Goal: Check status: Check status

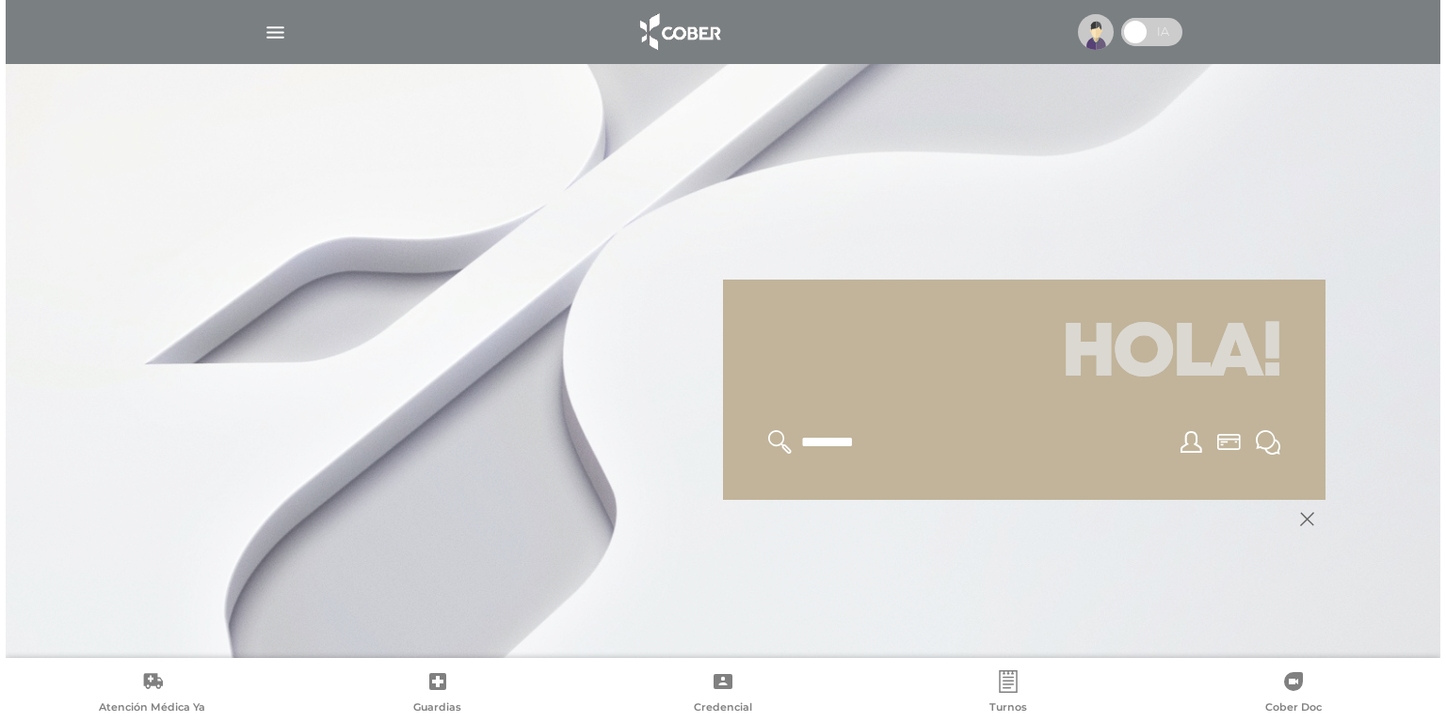
scroll to position [75, 0]
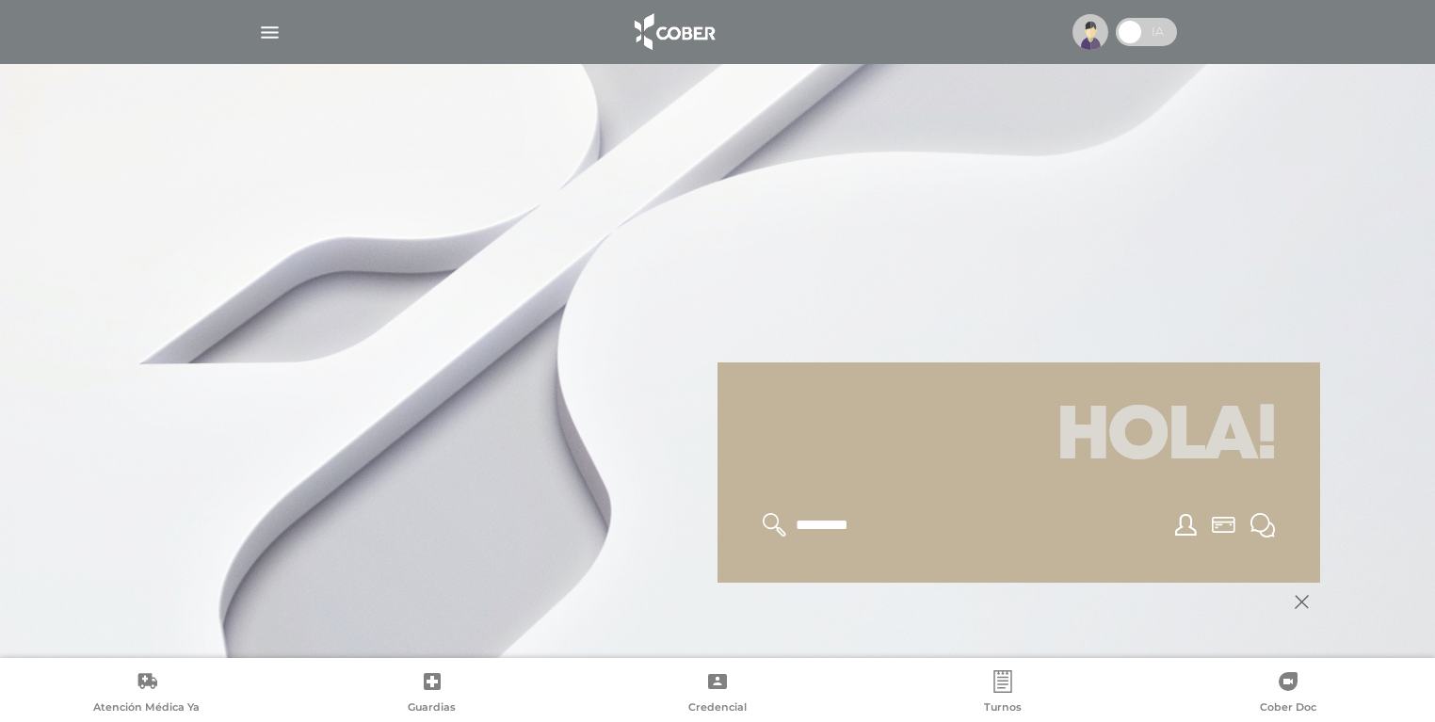
click at [266, 27] on img "button" at bounding box center [270, 33] width 24 height 24
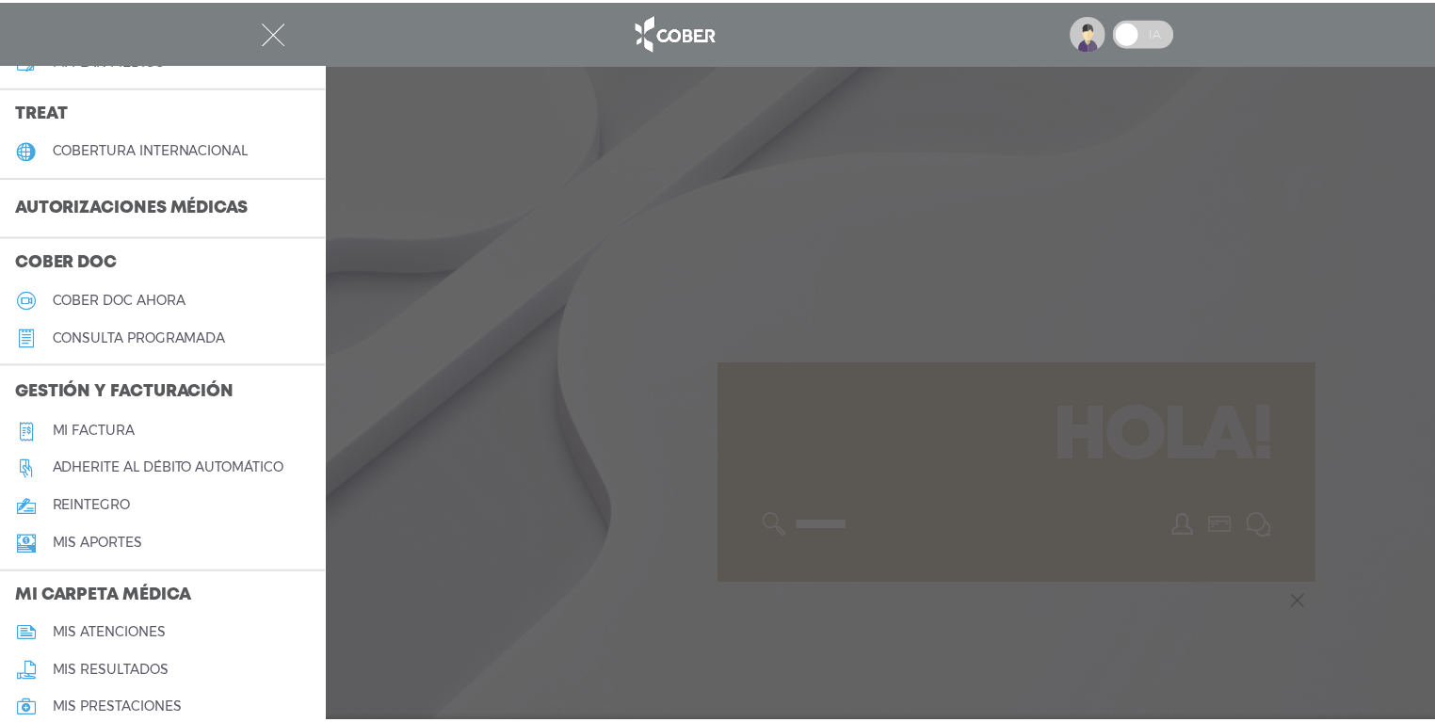
scroll to position [354, 0]
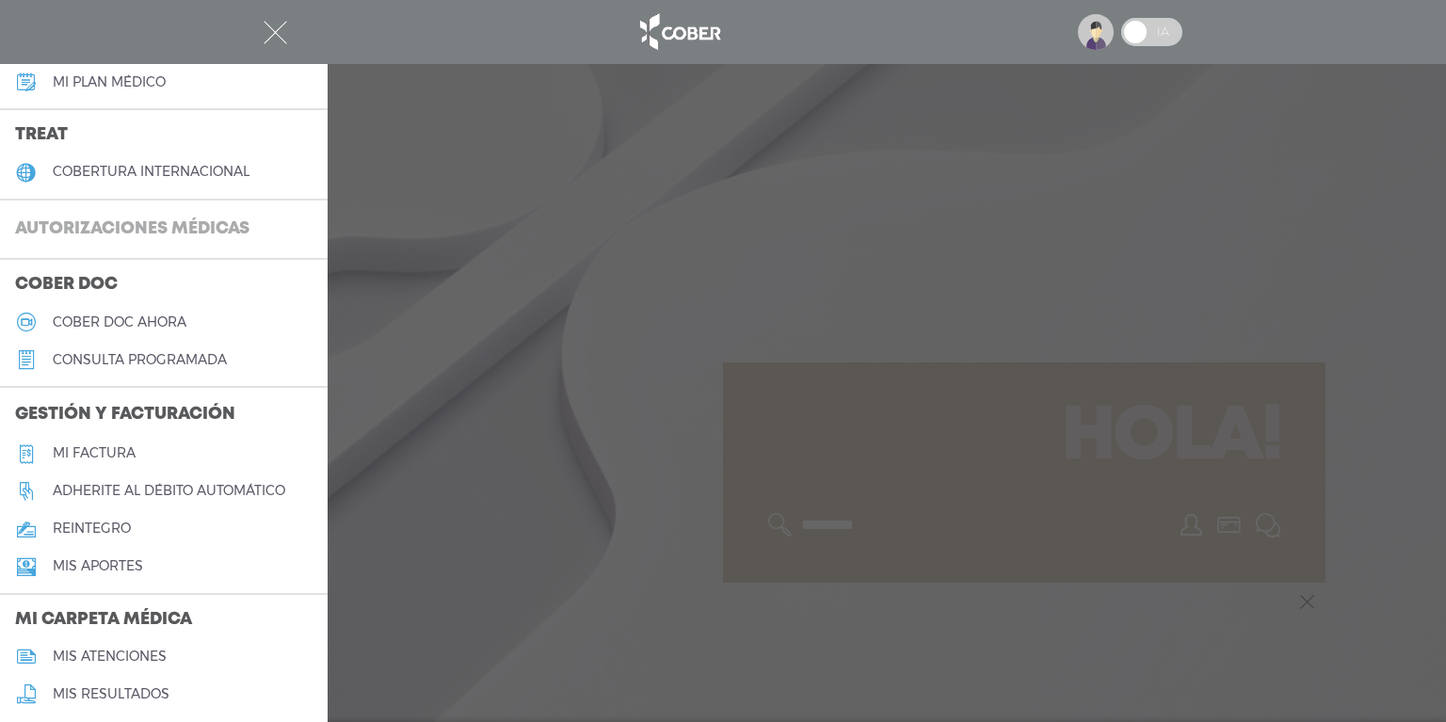
click at [163, 228] on h3 "Autorizaciones médicas" at bounding box center [132, 230] width 265 height 36
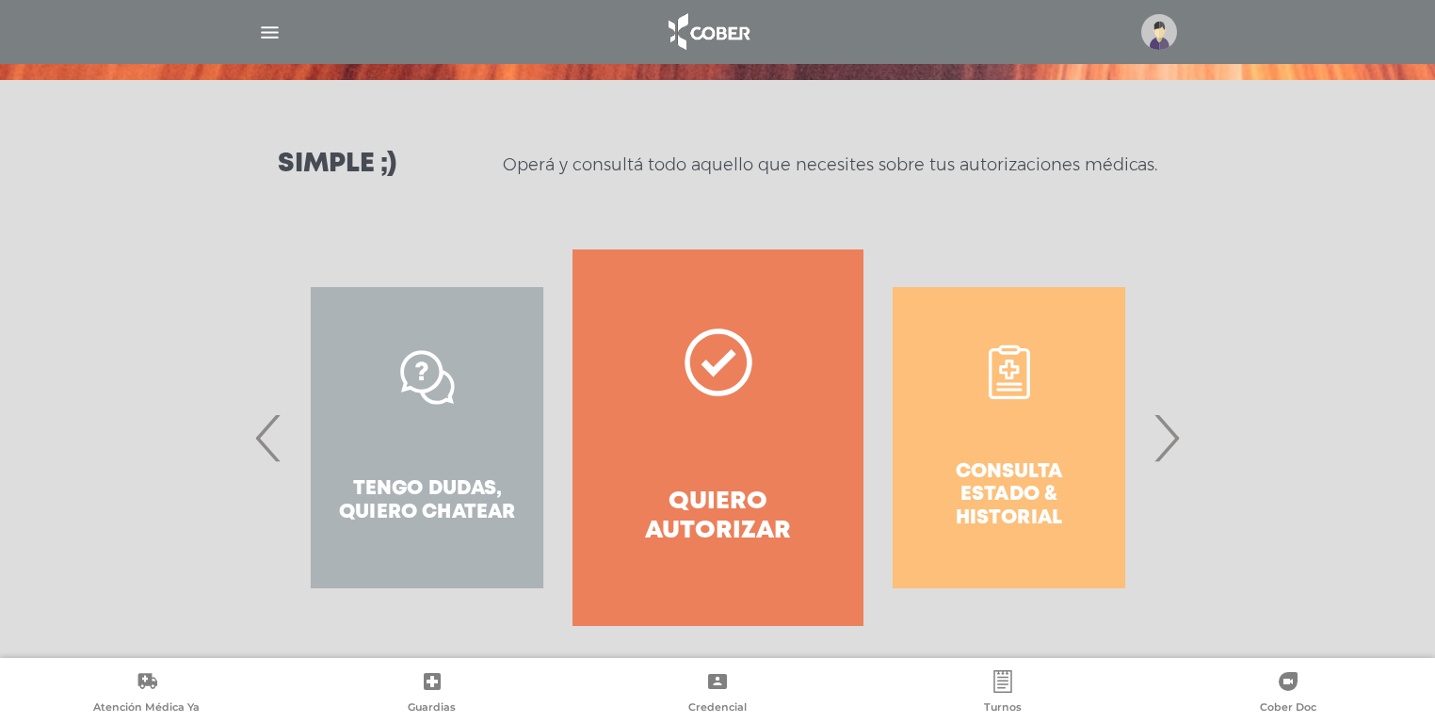
scroll to position [222, 0]
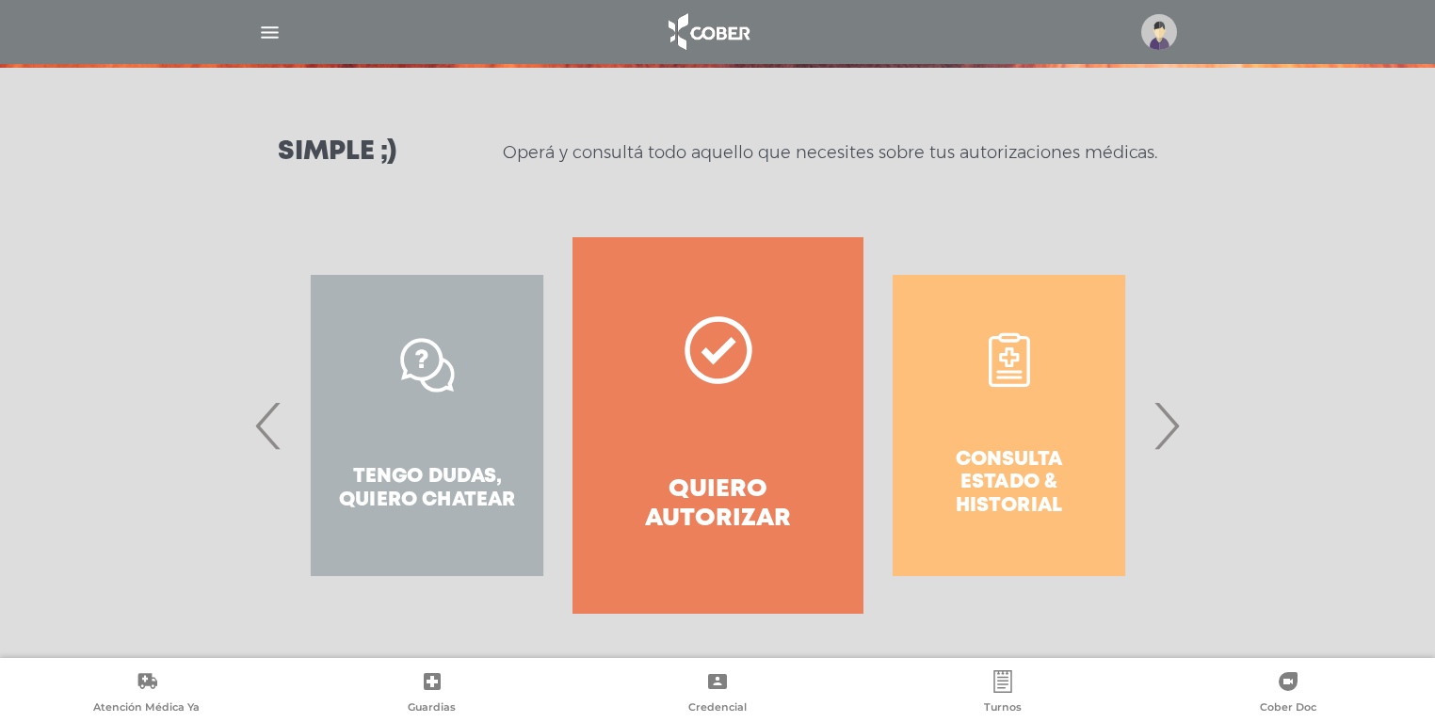
click at [1160, 441] on span "›" at bounding box center [1166, 426] width 37 height 102
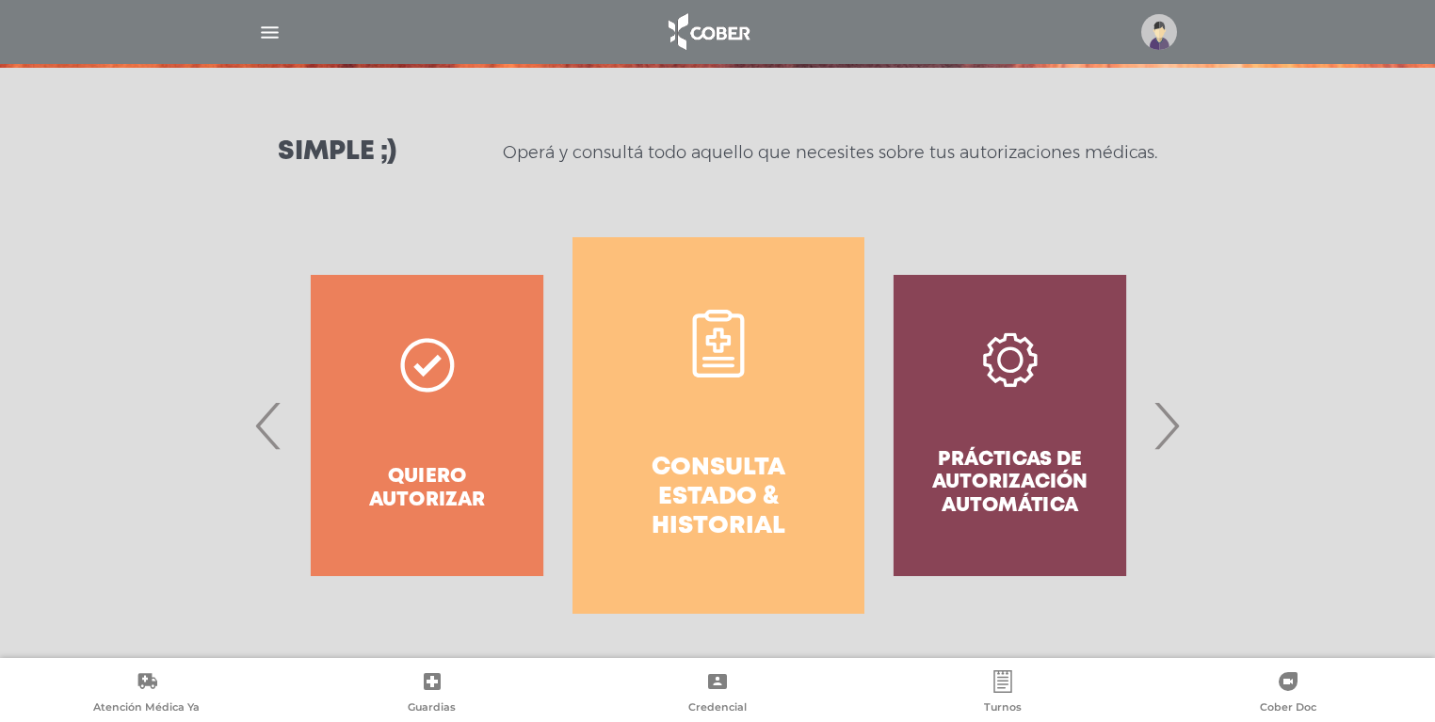
click at [714, 488] on h4 "Consulta estado & historial" at bounding box center [717, 498] width 223 height 89
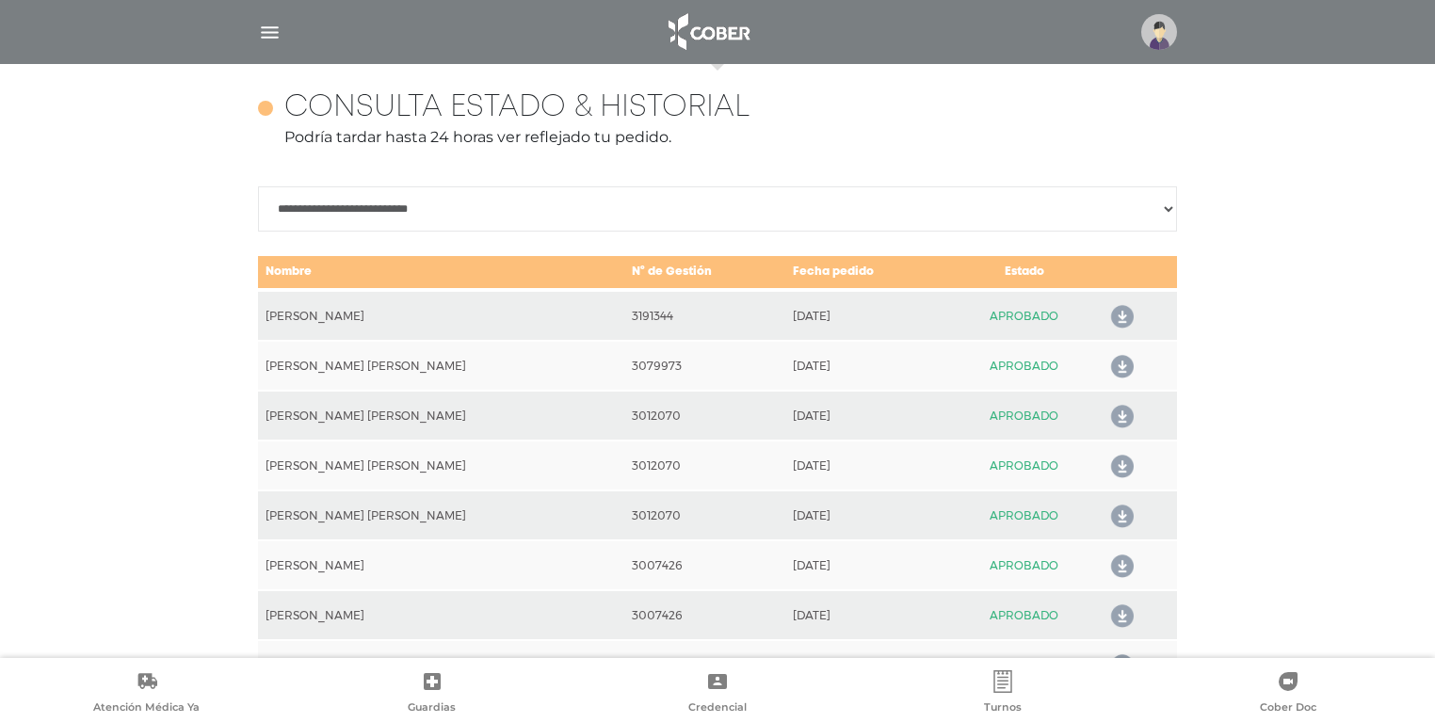
scroll to position [836, 0]
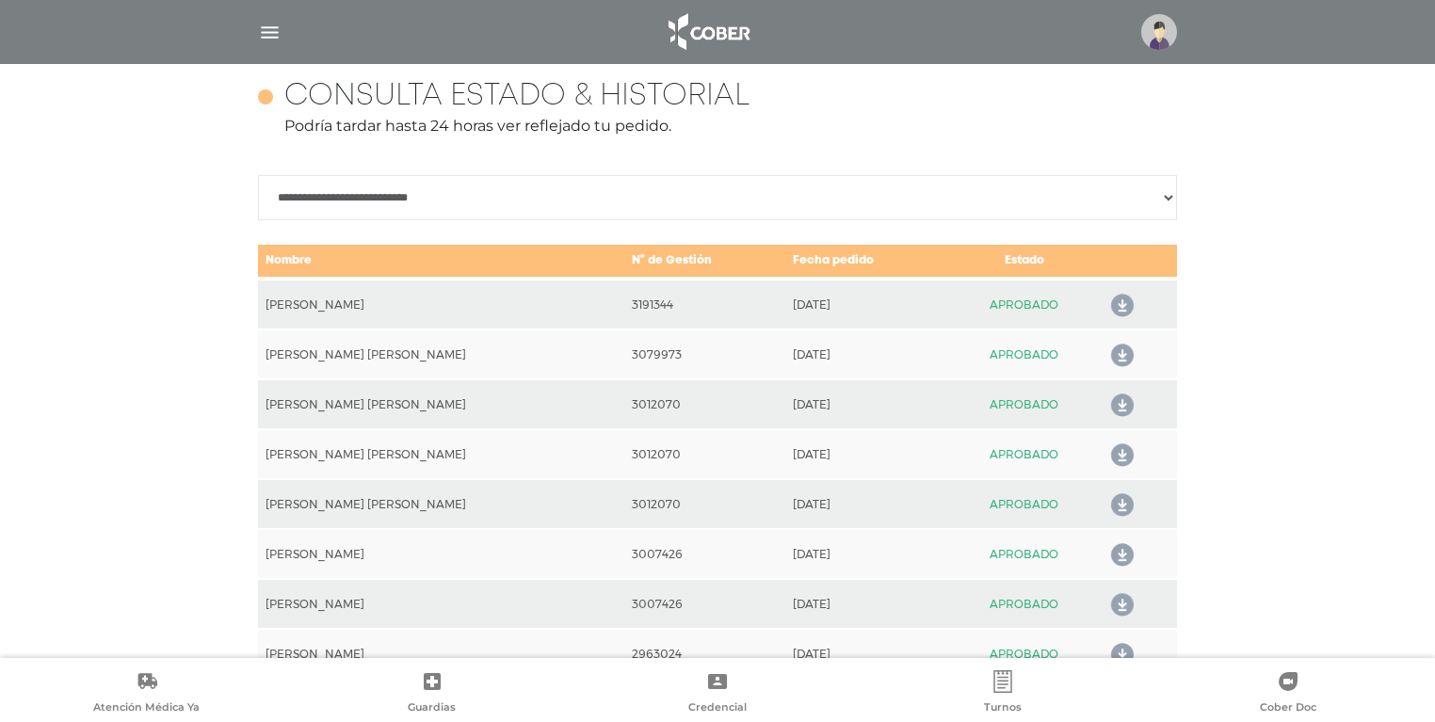
click at [1119, 301] on icon at bounding box center [1119, 306] width 30 height 30
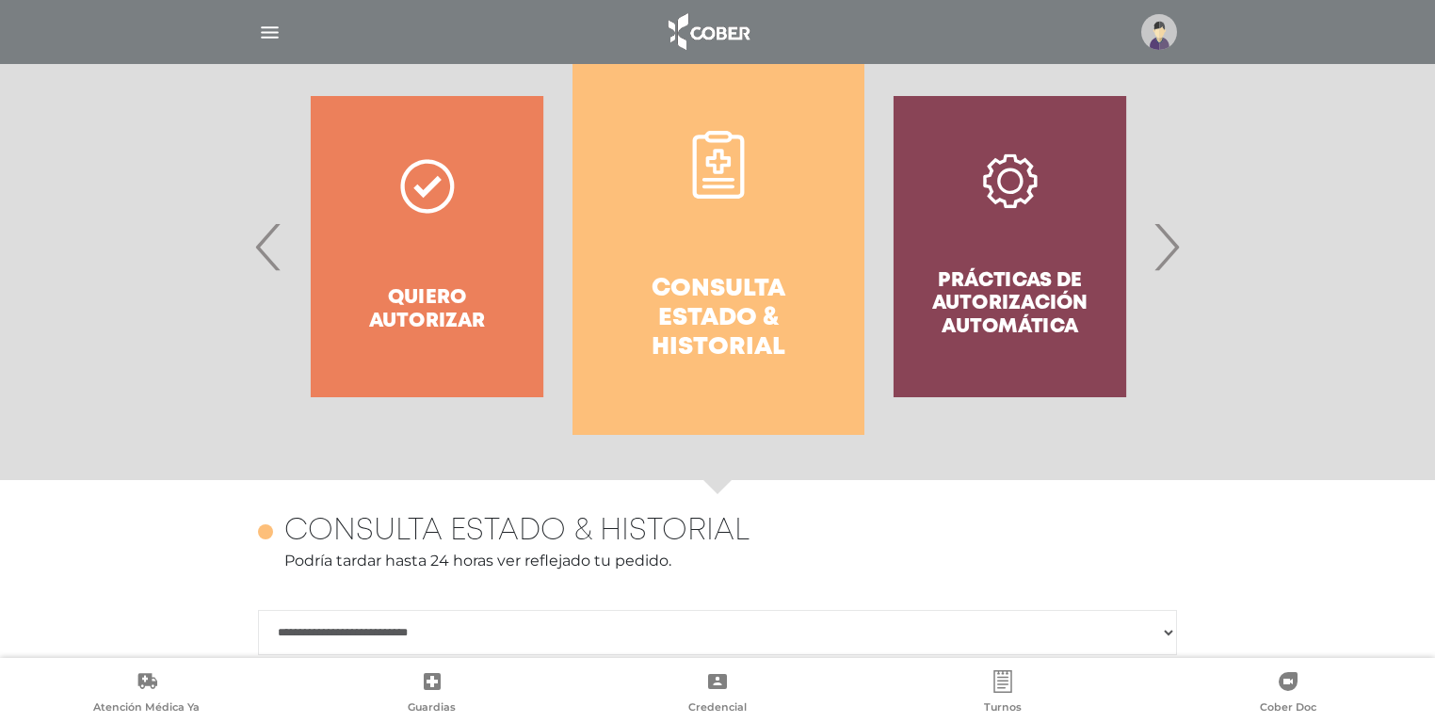
scroll to position [384, 0]
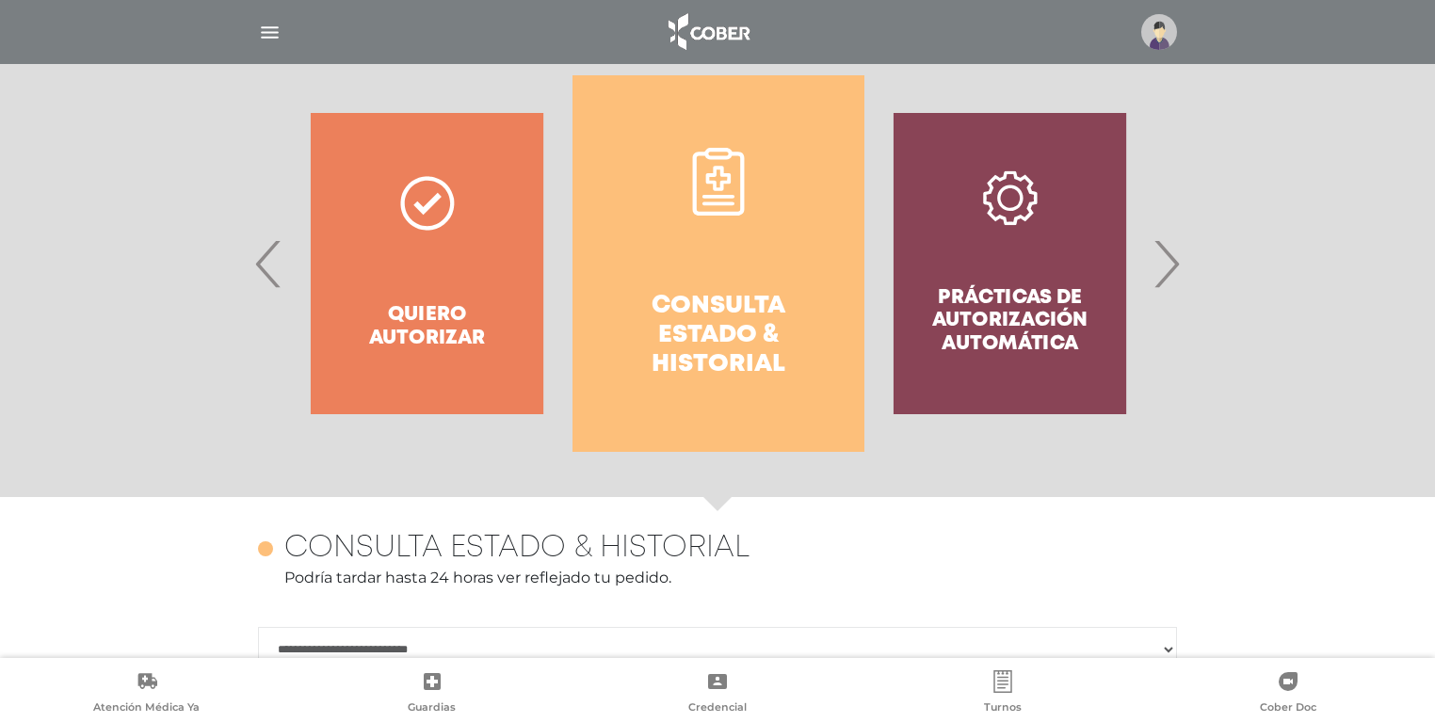
click at [1165, 273] on span "›" at bounding box center [1166, 264] width 37 height 102
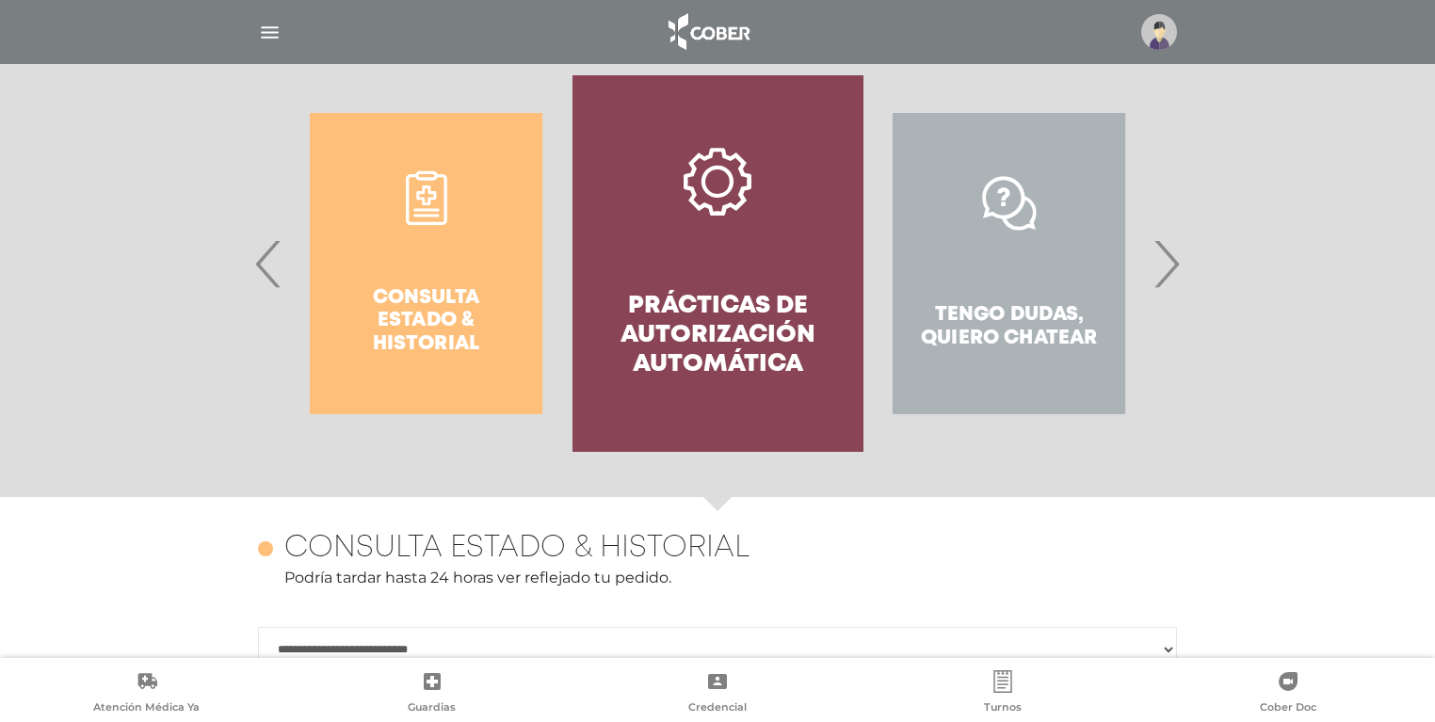
click at [705, 333] on h4 "Prácticas de autorización automática" at bounding box center [717, 336] width 223 height 89
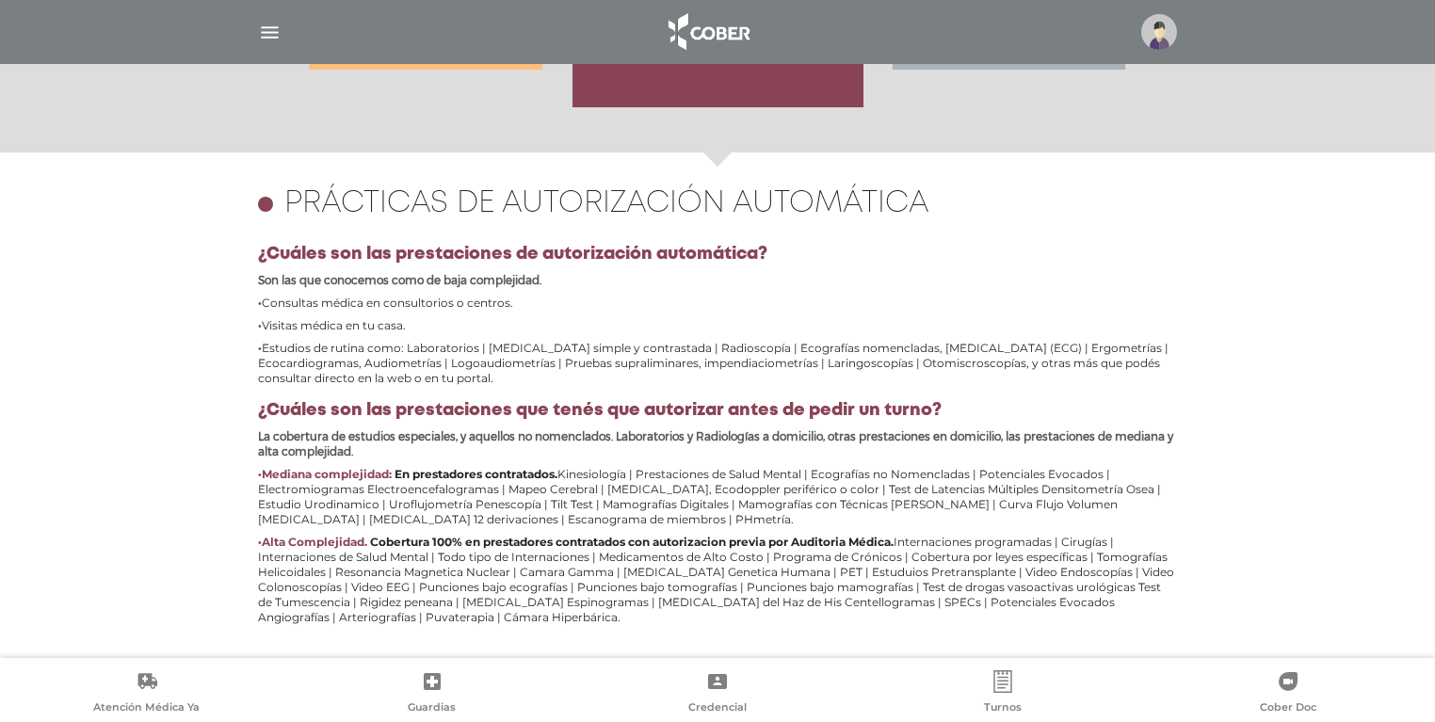
scroll to position [441, 0]
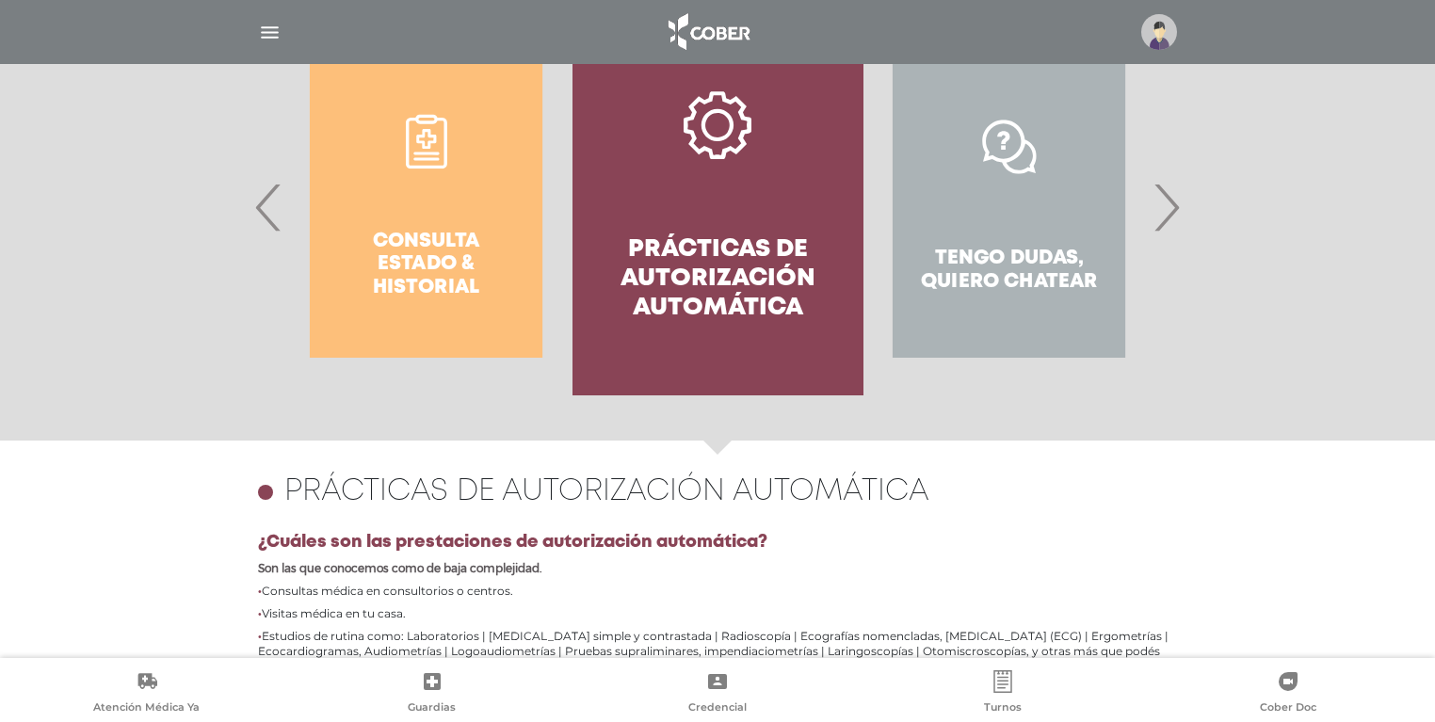
click at [1164, 202] on span "›" at bounding box center [1166, 207] width 37 height 102
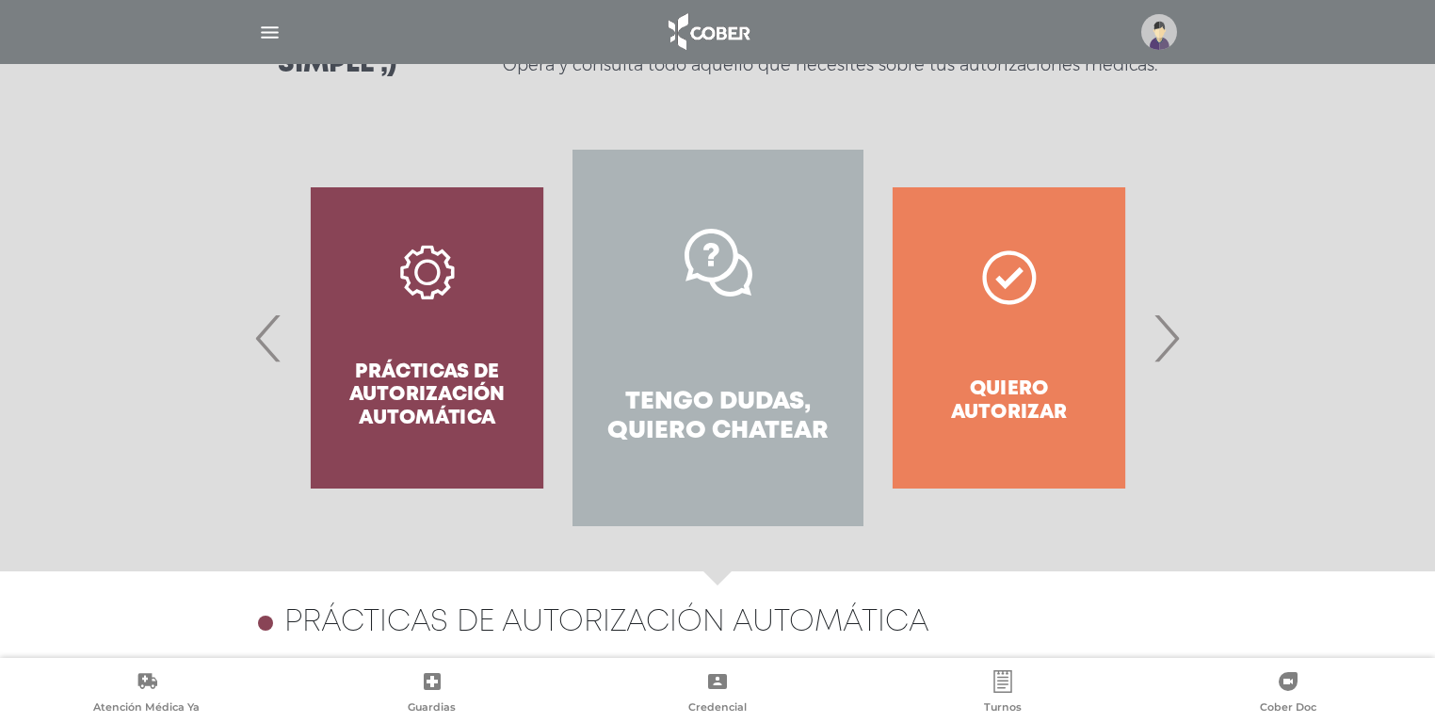
scroll to position [290, 0]
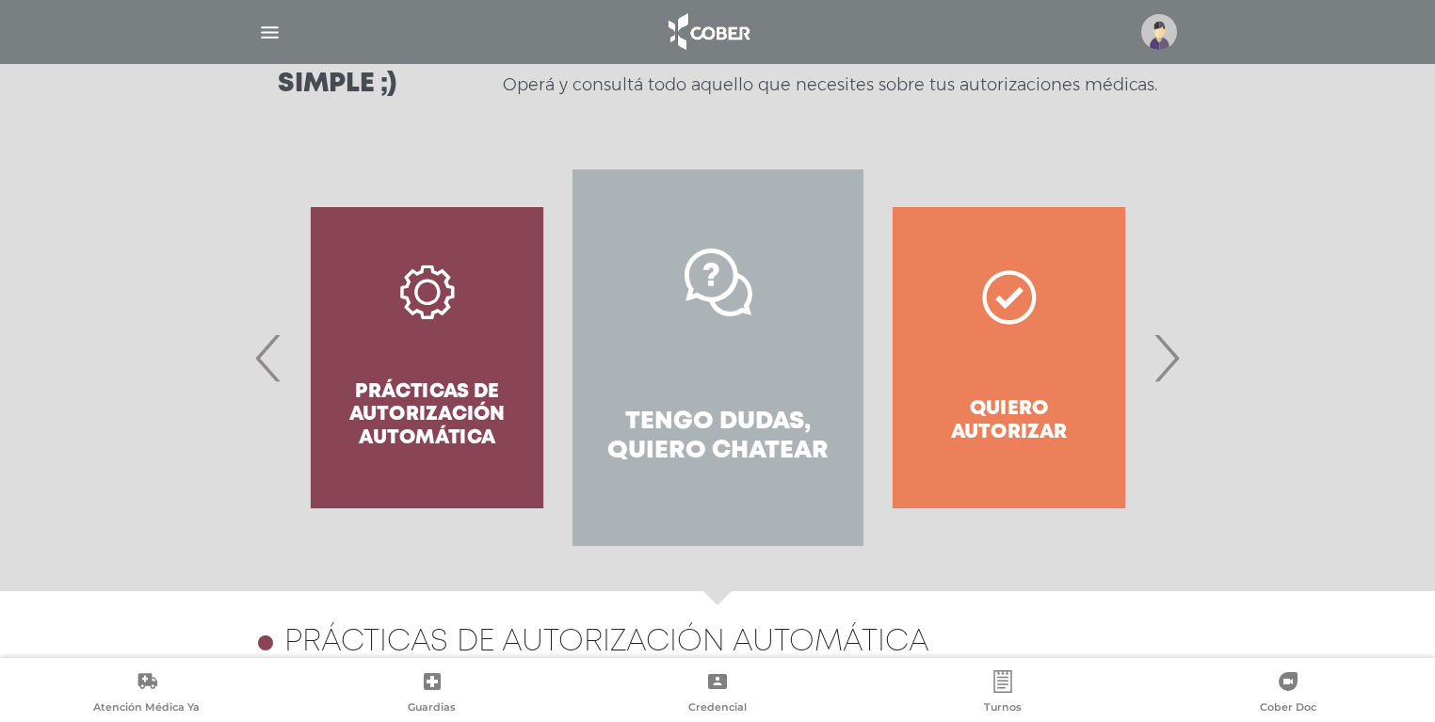
click at [1164, 365] on span "›" at bounding box center [1166, 358] width 37 height 102
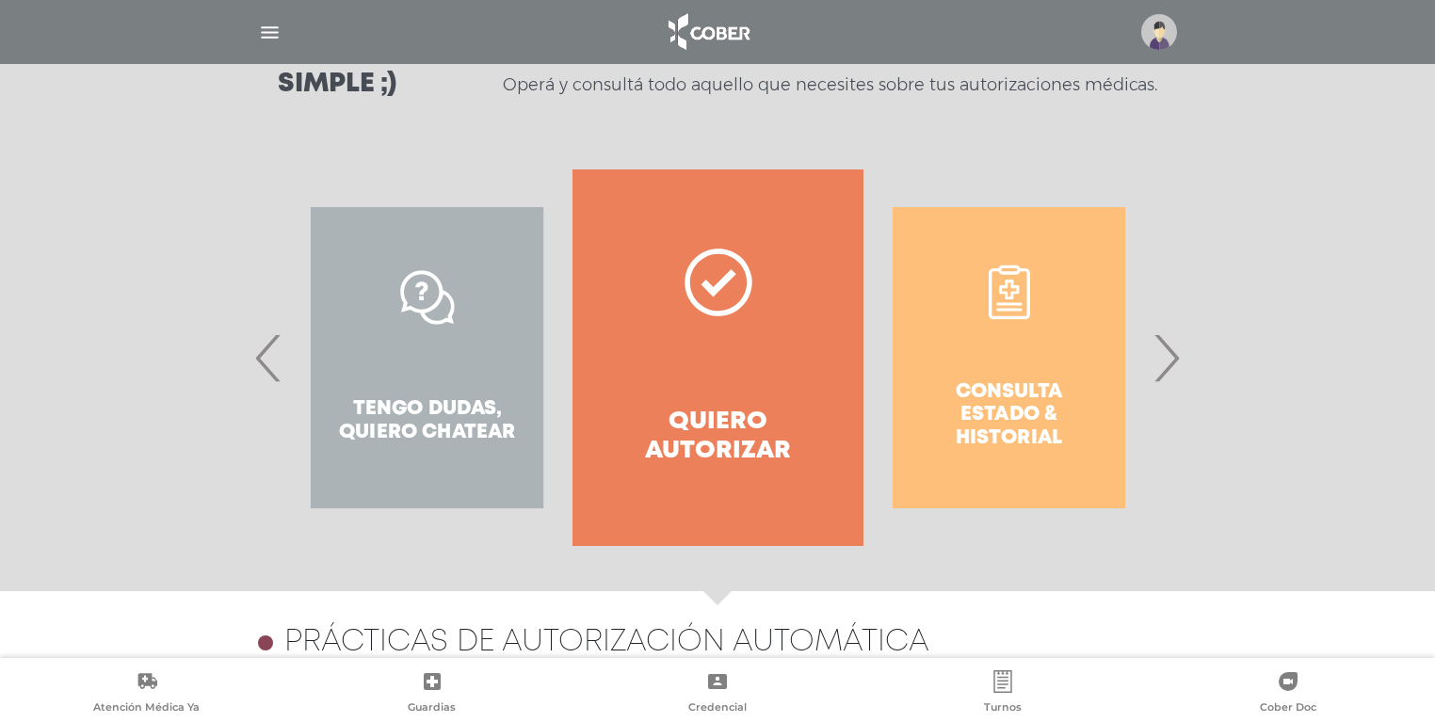
click at [1164, 365] on span "›" at bounding box center [1166, 358] width 37 height 102
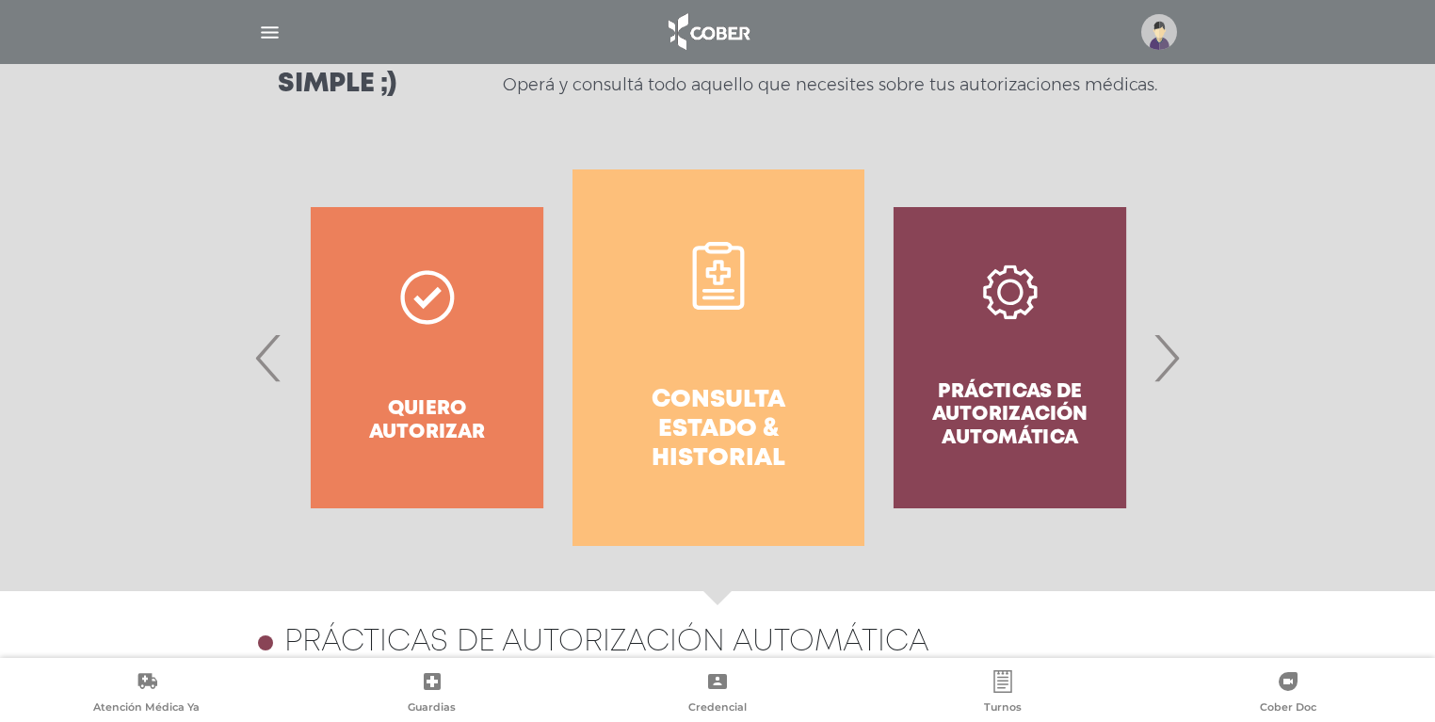
click at [709, 424] on h4 "Consulta estado & historial" at bounding box center [717, 430] width 223 height 89
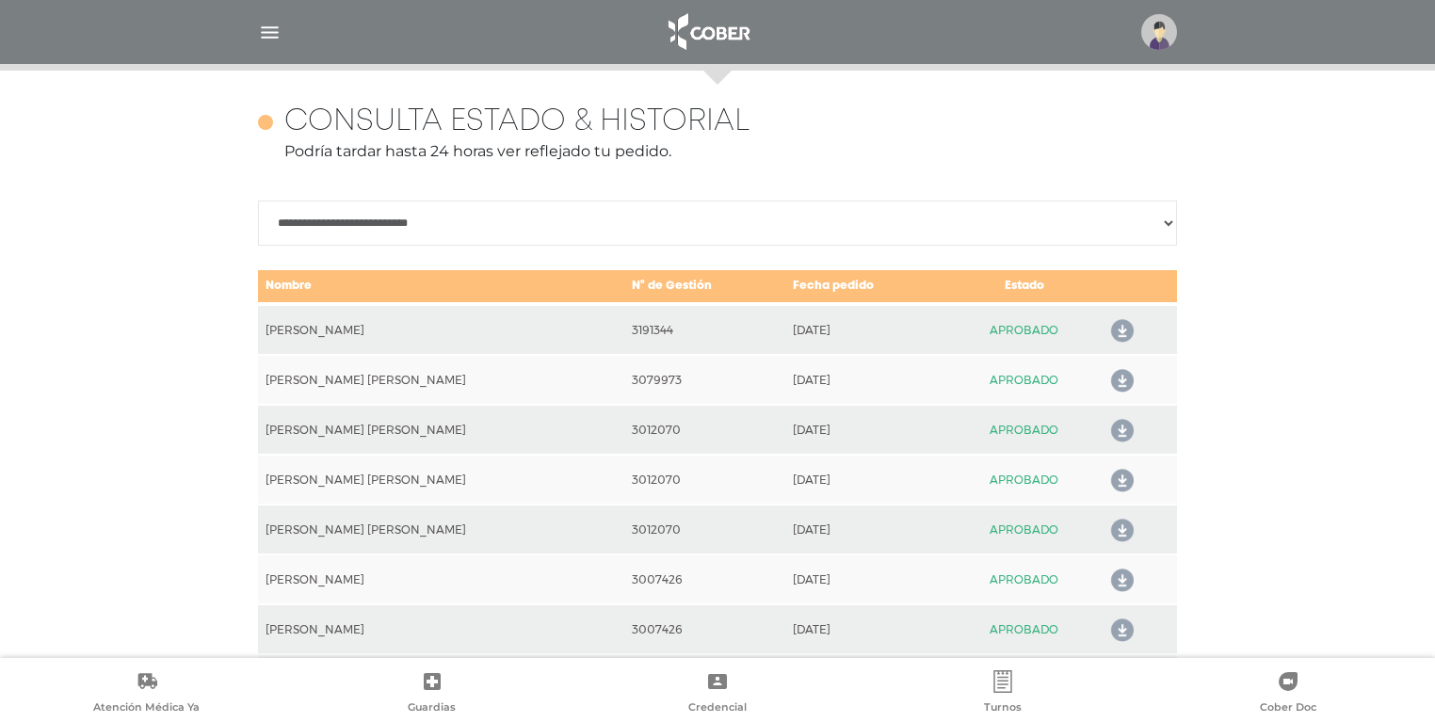
scroll to position [836, 0]
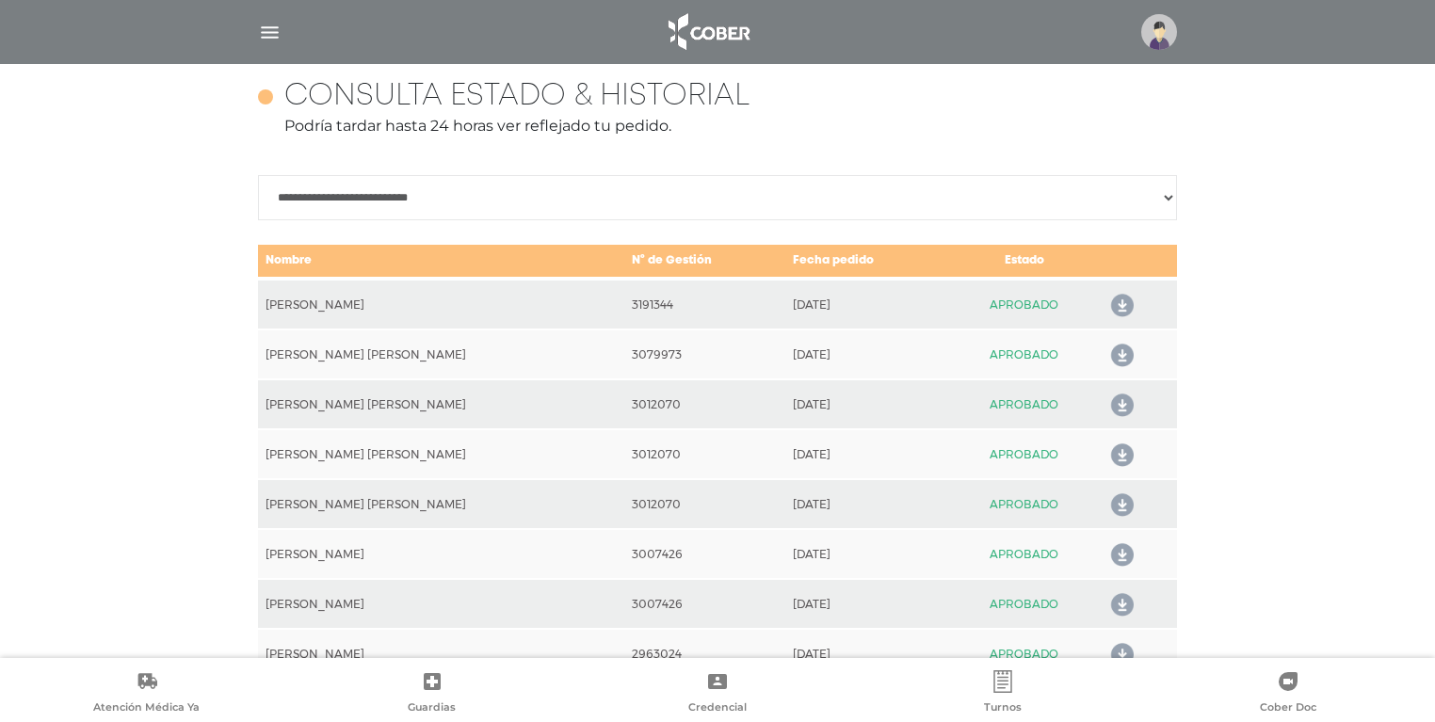
click at [1166, 195] on select "**********" at bounding box center [717, 197] width 919 height 45
select select "**********"
click at [258, 175] on select "**********" at bounding box center [717, 197] width 919 height 45
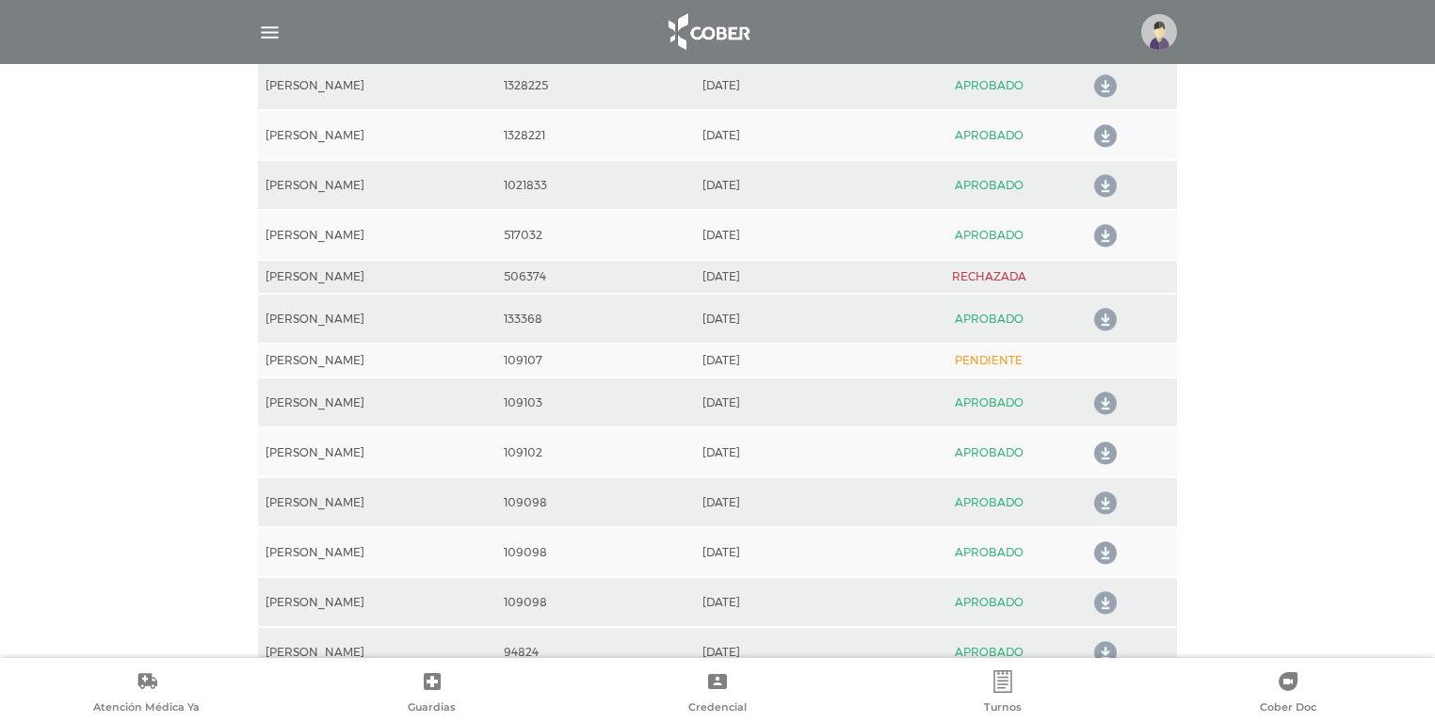
scroll to position [2371, 0]
